Goal: Transaction & Acquisition: Purchase product/service

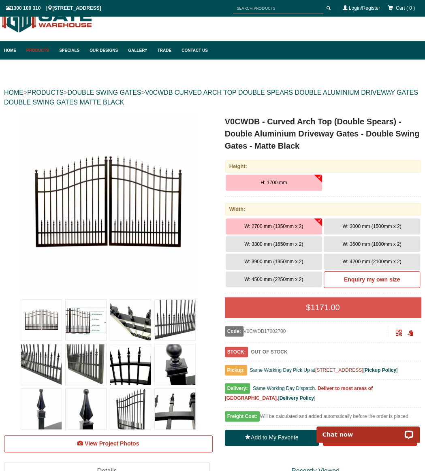
click at [293, 284] on button "W: 4500 mm (2250mm x 2)" at bounding box center [274, 279] width 96 height 16
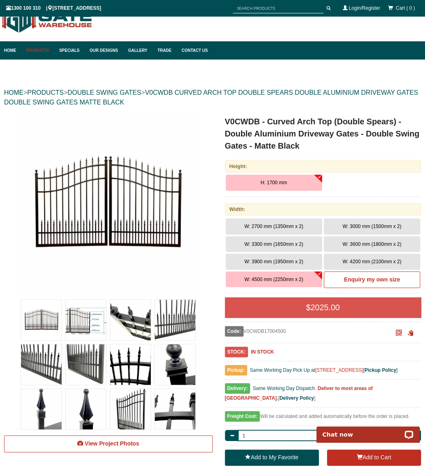
click at [282, 134] on h1 "V0CWDB - Curved Arch Top (Double Spears) - Double Aluminium Driveway Gates - Do…" at bounding box center [323, 133] width 196 height 36
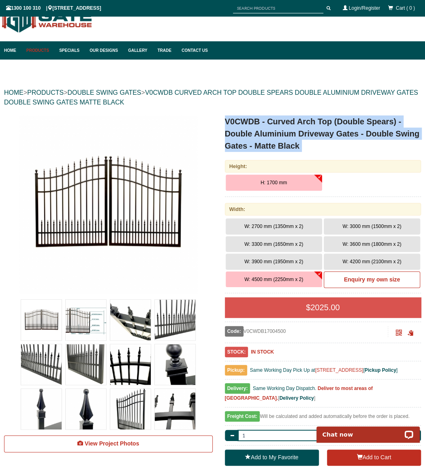
click at [282, 134] on h1 "V0CWDB - Curved Arch Top (Double Spears) - Double Aluminium Driveway Gates - Do…" at bounding box center [323, 133] width 196 height 36
copy div "V0CWDB - Curved Arch Top (Double Spears) - Double Aluminium Driveway Gates - Do…"
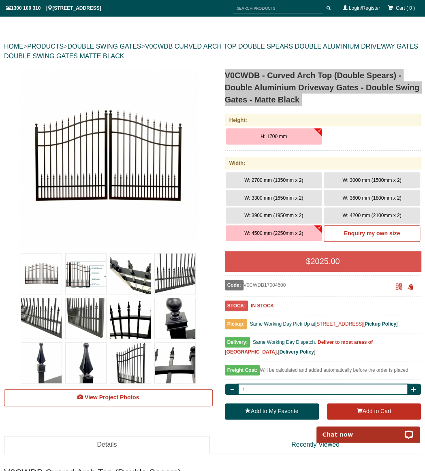
scroll to position [47, 0]
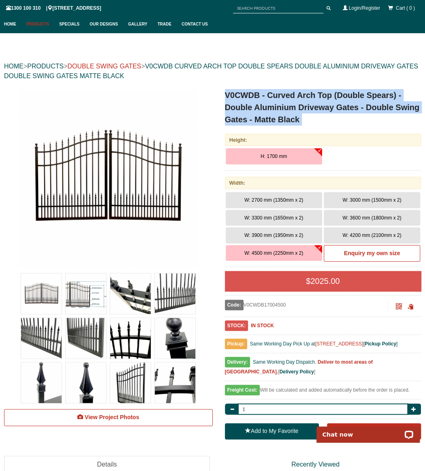
click at [126, 64] on link "DOUBLE SWING GATES" at bounding box center [104, 66] width 74 height 7
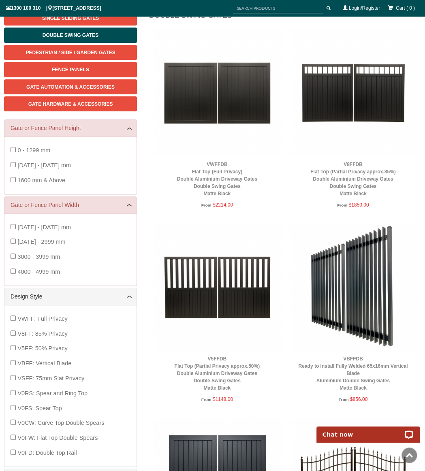
scroll to position [107, 0]
